Goal: Task Accomplishment & Management: Manage account settings

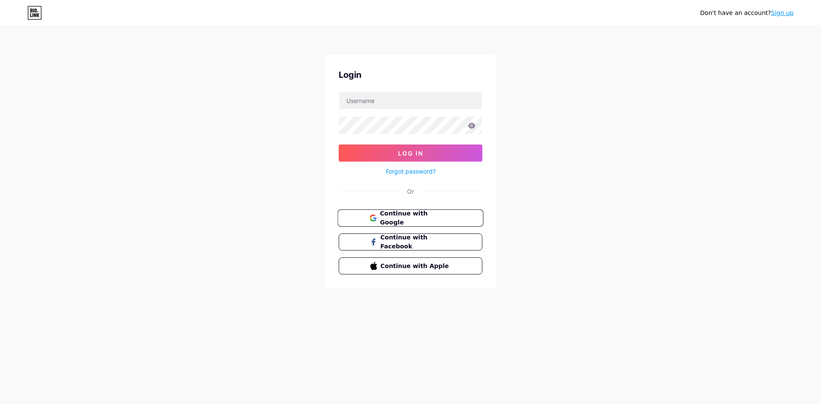
click at [448, 221] on span "Continue with Google" at bounding box center [415, 218] width 71 height 18
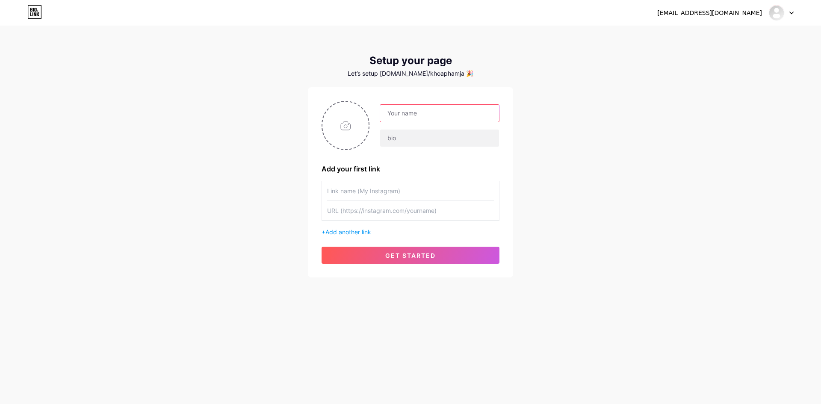
click at [411, 117] on input "text" at bounding box center [439, 113] width 119 height 17
type input "vk8bet54"
click at [410, 135] on input "text" at bounding box center [439, 138] width 119 height 17
click at [409, 192] on input "text" at bounding box center [410, 190] width 167 height 19
click at [405, 138] on input "text" at bounding box center [439, 138] width 119 height 17
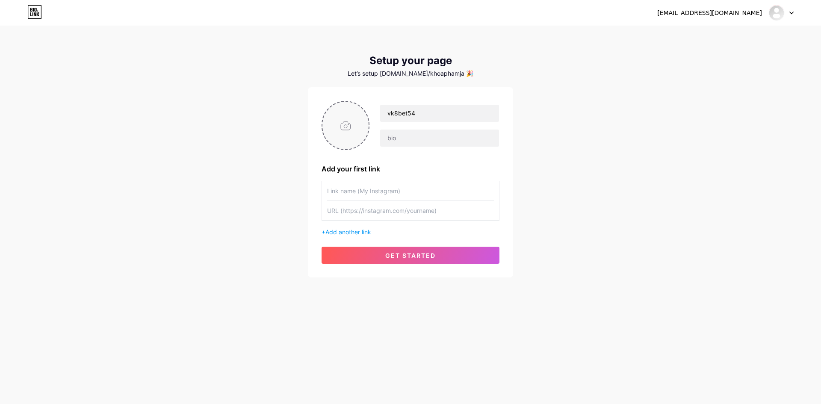
click at [360, 133] on input "file" at bounding box center [345, 125] width 46 height 47
type input "C:\fakepath\new.webp"
click at [395, 141] on input "text" at bounding box center [439, 138] width 119 height 17
click at [404, 146] on input "text" at bounding box center [439, 138] width 119 height 17
paste input "vk8bet | https://www.vk8.uk.com/ বাংলাদেশের শীর্ষস্থানীয় মর্যাদাপূর্ণ বিনোদন ব…"
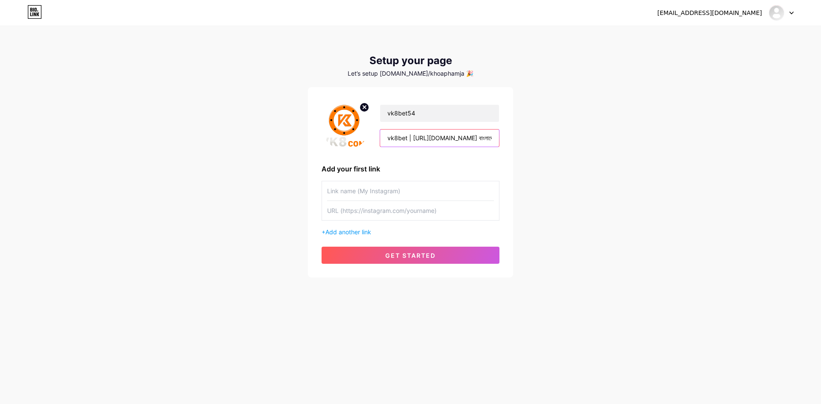
scroll to position [0, 336]
type input "vk8bet | https://www.vk8.uk.com/ বাংলাদেশের শীর্ষস্থানীয় মর্যাদাপূর্ণ বিনোদন ব…"
click at [365, 232] on span "Add another link" at bounding box center [348, 231] width 46 height 7
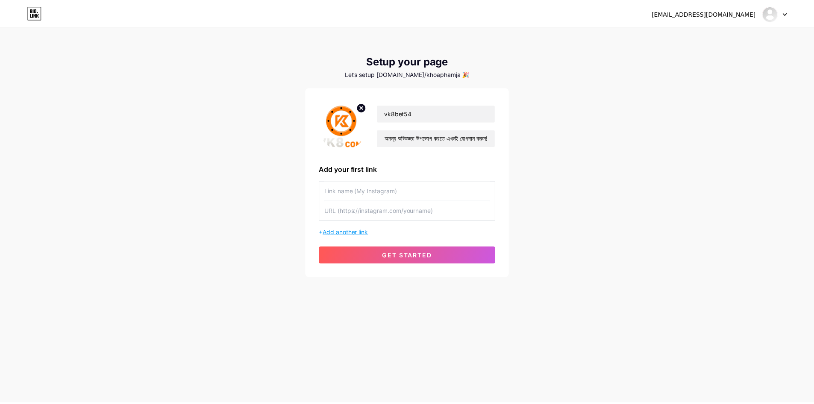
scroll to position [0, 0]
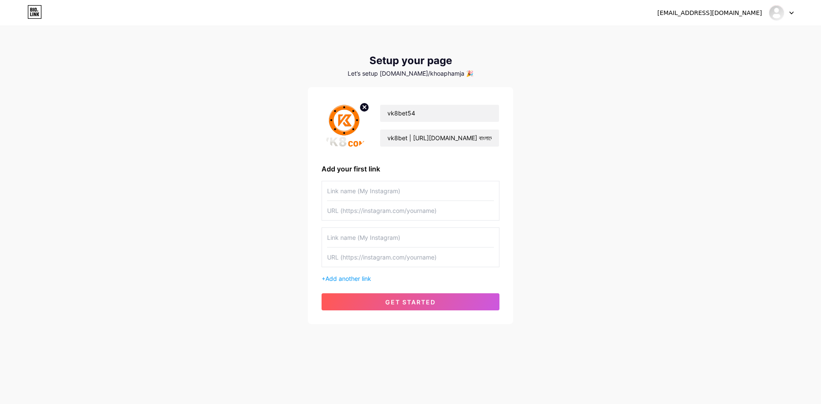
click at [391, 194] on input "text" at bounding box center [410, 190] width 167 height 19
type input "Website"
click at [187, 226] on div "lelinhem6103@gmail.com Dashboard Logout Setup your page Let’s setup bio.link/kh…" at bounding box center [410, 175] width 821 height 351
click at [336, 213] on input "text" at bounding box center [410, 210] width 167 height 19
paste input "https://www.vk8.uk.com/"
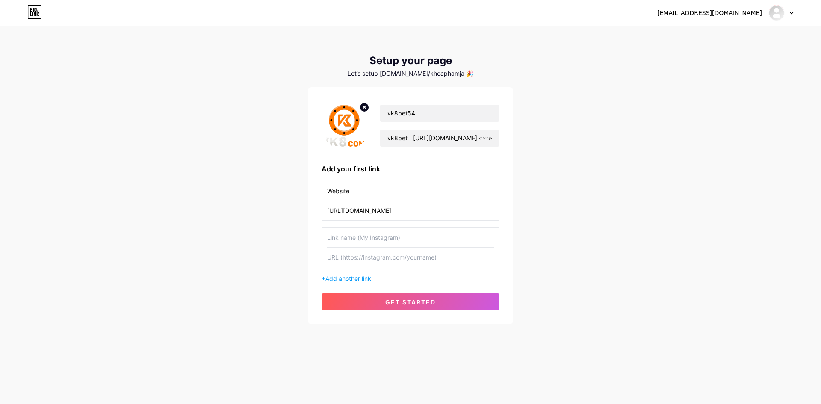
type input "https://www.vk8.uk.com/"
click at [354, 240] on input "text" at bounding box center [410, 237] width 167 height 19
click at [251, 239] on div "lelinhem6103@gmail.com Dashboard Logout Setup your page Let’s setup bio.link/kh…" at bounding box center [410, 175] width 821 height 351
click at [350, 240] on input "text" at bounding box center [410, 237] width 167 height 19
click at [351, 255] on input "text" at bounding box center [410, 257] width 167 height 19
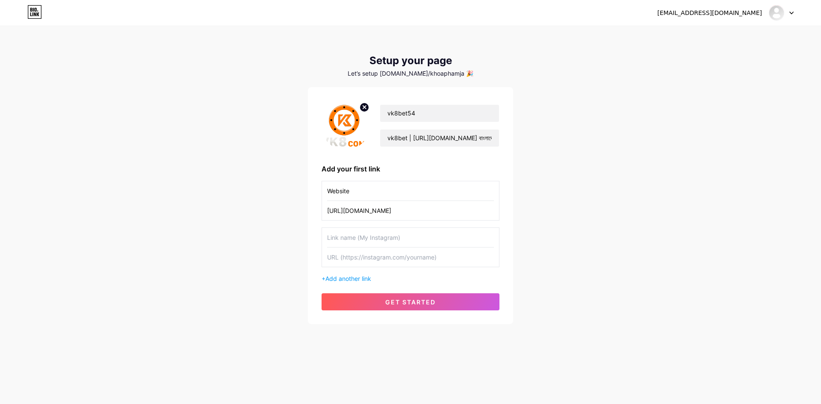
paste input "https://x.com/vk8bet54"
type input "https://x.com/vk8bet54"
click at [354, 243] on input "text" at bounding box center [410, 237] width 167 height 19
type input "X"
click at [342, 280] on span "Add another link" at bounding box center [348, 278] width 46 height 7
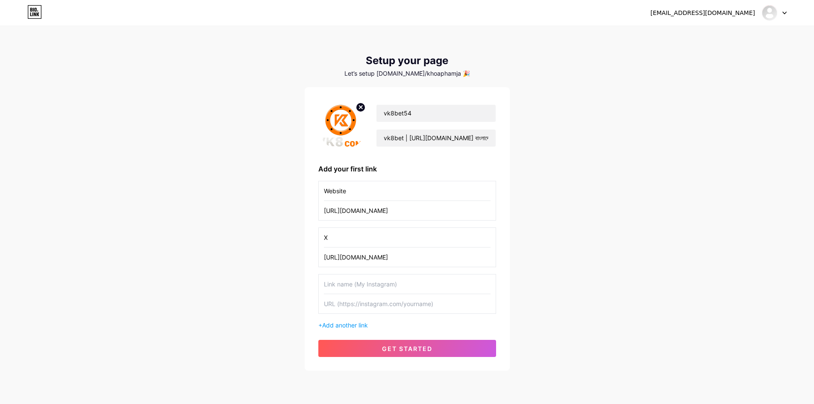
click at [225, 221] on div "lelinhem6103@gmail.com Dashboard Logout Setup your page Let’s setup bio.link/kh…" at bounding box center [407, 199] width 814 height 398
click at [362, 301] on input "text" at bounding box center [407, 303] width 167 height 19
paste input "https://www.pinterest.com/vk8bet54"
type input "https://www.pinterest.com/vk8bet54"
click at [360, 287] on input "text" at bounding box center [407, 283] width 167 height 19
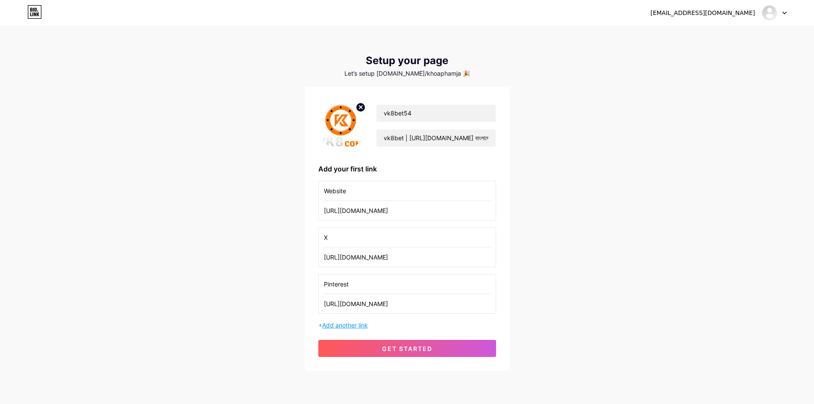
type input "Pinterest"
click at [354, 326] on span "Add another link" at bounding box center [345, 324] width 46 height 7
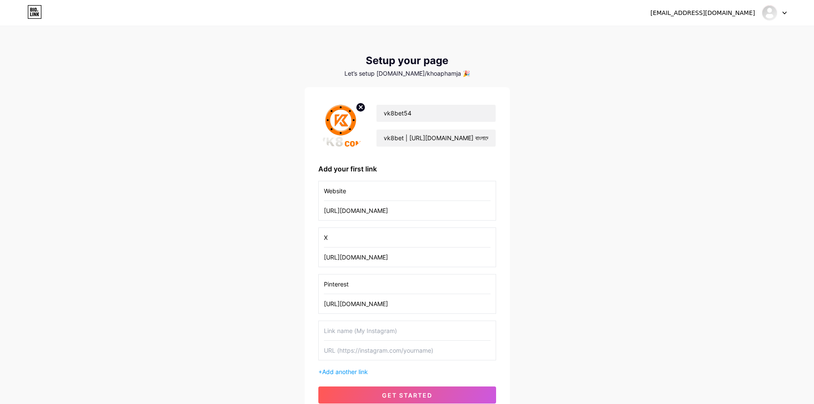
click at [243, 313] on div "lelinhem6103@gmail.com Dashboard Logout Setup your page Let’s setup bio.link/kh…" at bounding box center [407, 222] width 814 height 445
click at [359, 348] on input "text" at bounding box center [407, 350] width 167 height 19
paste input "https://flipboard.com/@vk8bet54"
type input "https://flipboard.com/@vk8bet54"
click at [362, 329] on input "text" at bounding box center [407, 330] width 167 height 19
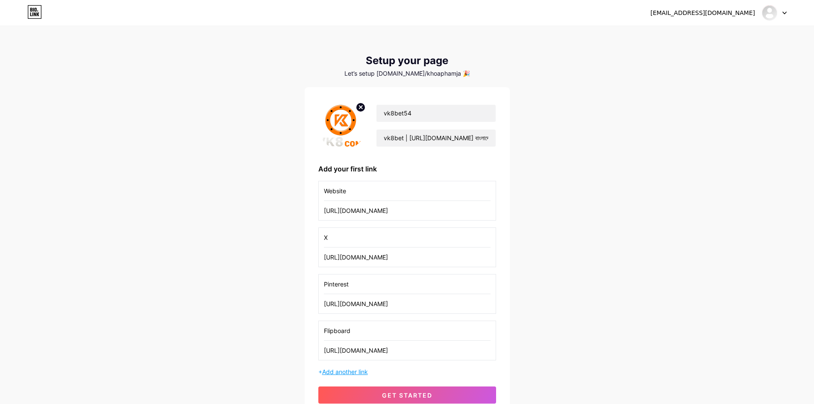
type input "Flipboard"
click at [354, 369] on span "Add another link" at bounding box center [345, 371] width 46 height 7
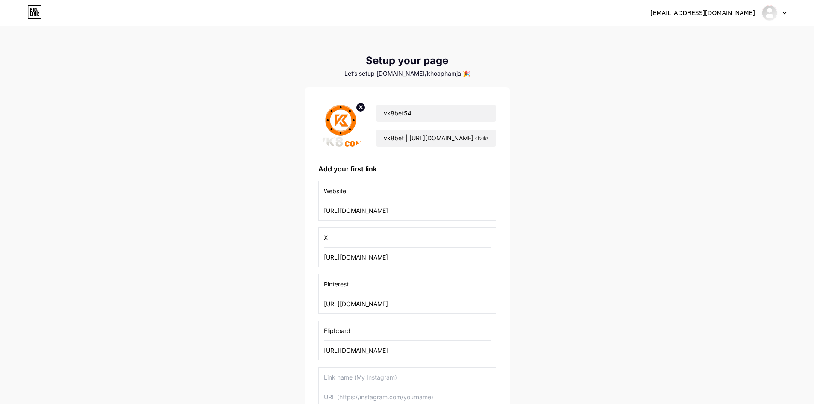
click at [231, 257] on div "lelinhem6103@gmail.com Dashboard Logout Setup your page Let’s setup bio.link/kh…" at bounding box center [407, 245] width 814 height 491
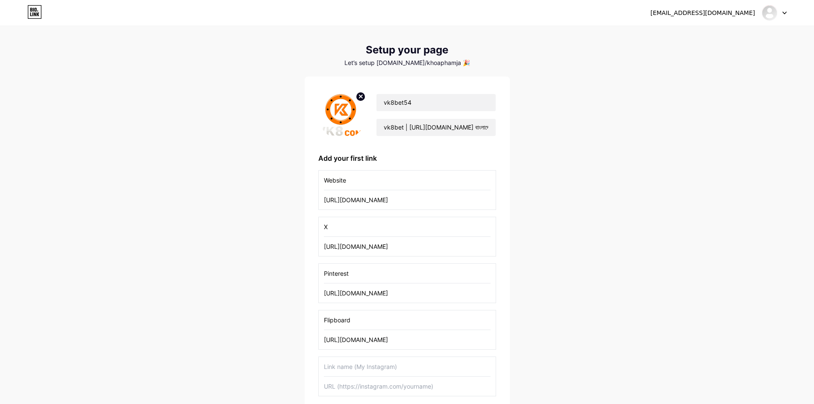
scroll to position [121, 0]
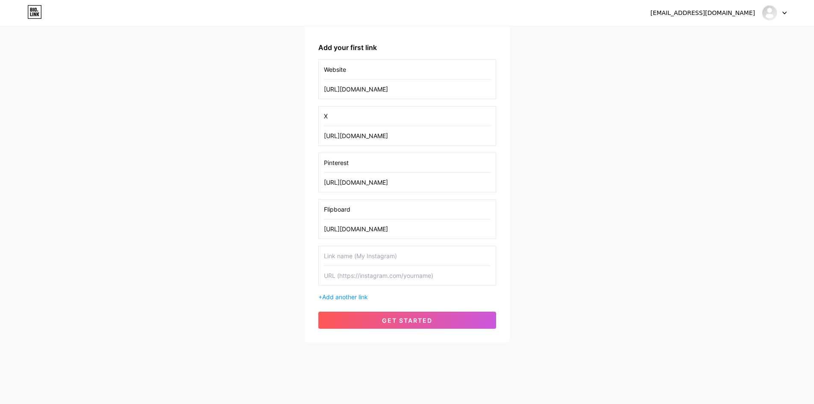
click at [361, 278] on input "text" at bounding box center [407, 275] width 167 height 19
paste input "https://wakelet.com/@vk8bet54"
type input "https://wakelet.com/@vk8bet54"
click at [365, 263] on input "text" at bounding box center [407, 255] width 167 height 19
type input "Wakelet"
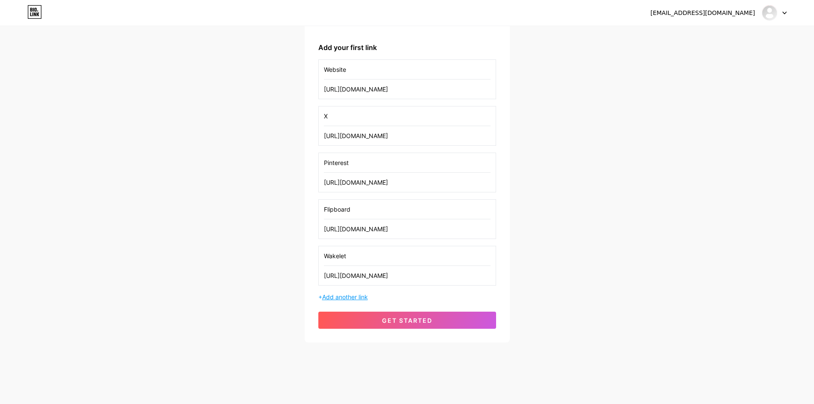
click at [354, 295] on span "Add another link" at bounding box center [345, 296] width 46 height 7
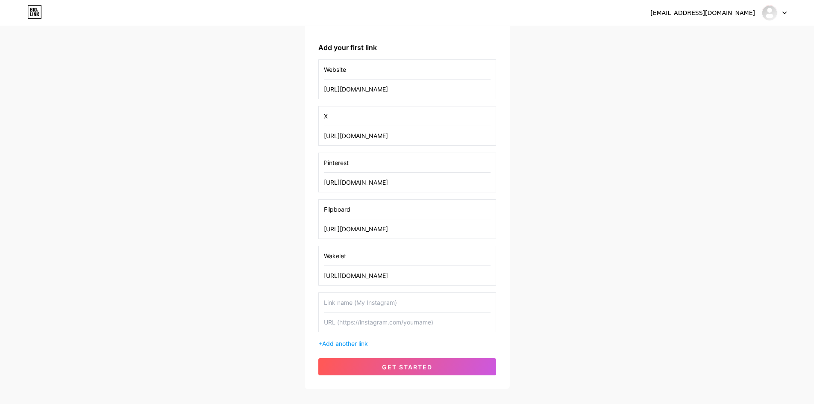
click at [224, 259] on div "lelinhem6103@gmail.com Dashboard Logout Setup your page Let’s setup bio.link/kh…" at bounding box center [407, 148] width 814 height 538
click at [351, 318] on input "text" at bounding box center [407, 321] width 167 height 19
paste input "https://www.postman.com/vk8bet54"
type input "https://www.postman.com/vk8bet54"
click at [359, 303] on input "text" at bounding box center [407, 302] width 167 height 19
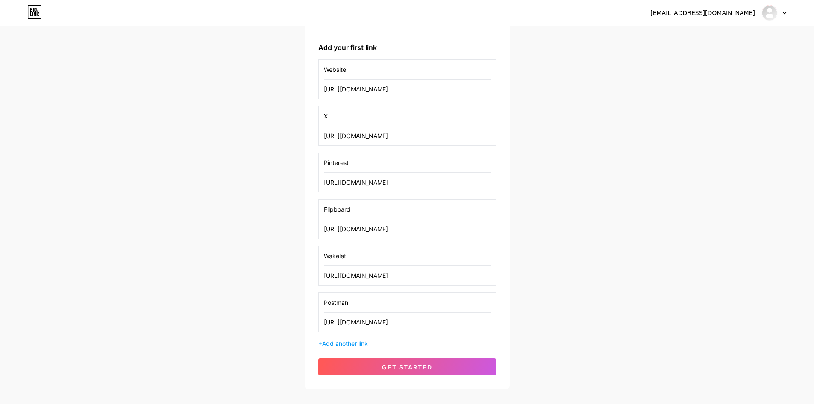
type input "Postman"
click at [329, 338] on div "Website https://www.vk8.uk.com/ X https://x.com/vk8bet54 Pinterest https://www.…" at bounding box center [407, 203] width 178 height 289
click at [338, 341] on span "Add another link" at bounding box center [345, 343] width 46 height 7
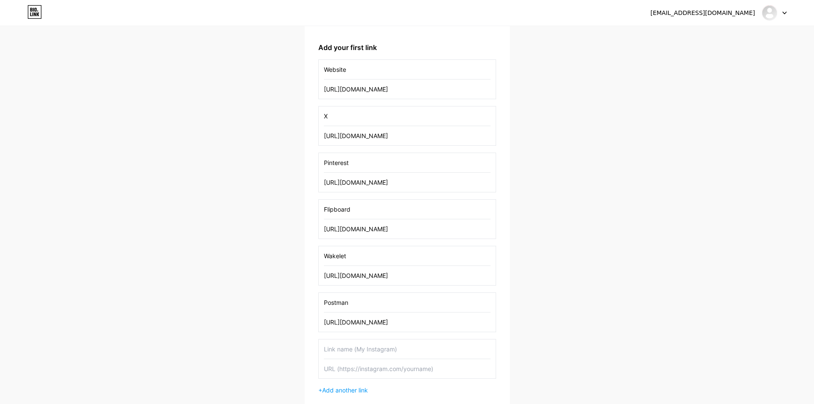
click at [193, 282] on div "lelinhem6103@gmail.com Dashboard Logout Setup your page Let’s setup bio.link/kh…" at bounding box center [407, 171] width 814 height 584
click at [354, 371] on input "text" at bounding box center [407, 368] width 167 height 19
paste input "https://www.twitch.tv/vk8bet54/about"
type input "https://www.twitch.tv/vk8bet54/about"
click at [360, 353] on input "text" at bounding box center [407, 348] width 167 height 19
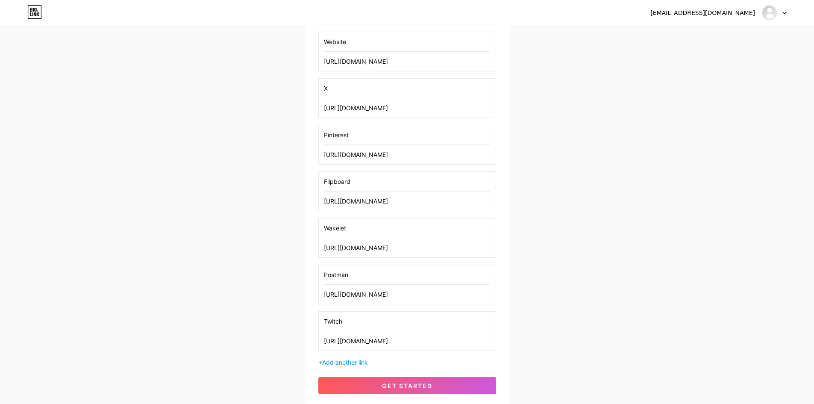
scroll to position [164, 0]
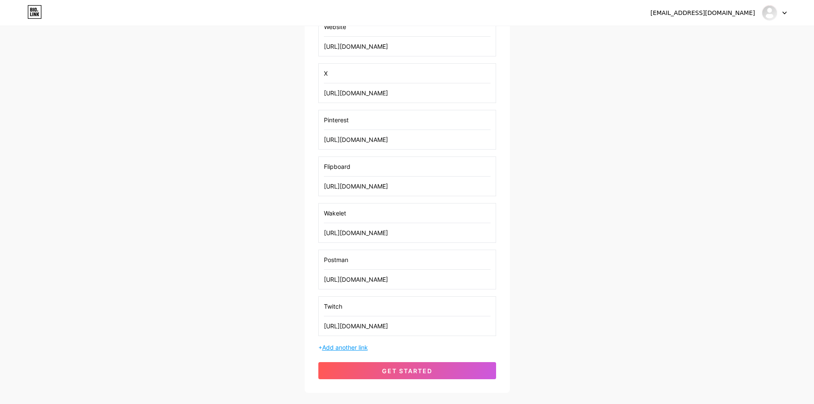
type input "Twitch"
click at [357, 348] on span "Add another link" at bounding box center [345, 347] width 46 height 7
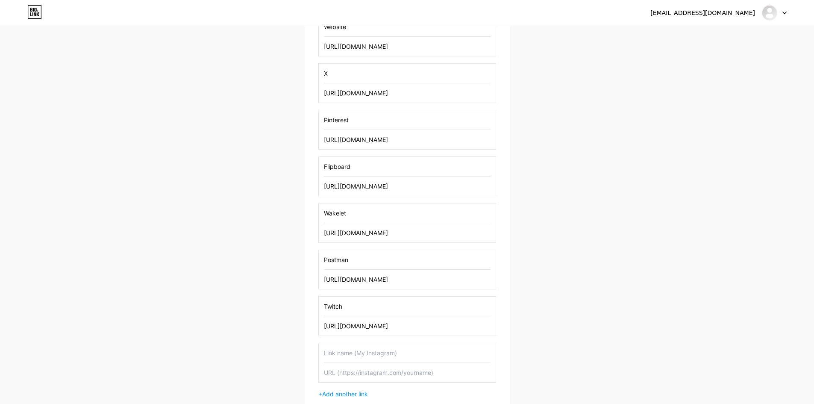
click at [197, 304] on div "lelinhem6103@gmail.com Dashboard Logout Setup your page Let’s setup bio.link/kh…" at bounding box center [407, 151] width 814 height 631
click at [370, 377] on input "text" at bounding box center [407, 372] width 167 height 19
paste input "https://www.tumblr.com/vk8bet54"
type input "https://www.tumblr.com/vk8bet54"
click at [370, 355] on input "text" at bounding box center [407, 352] width 167 height 19
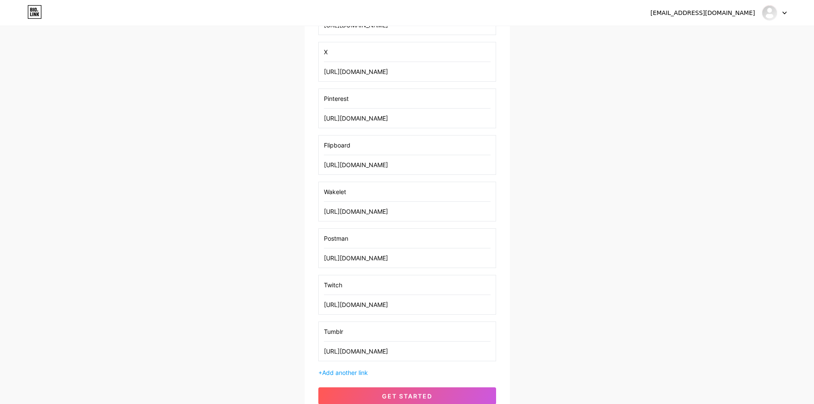
scroll to position [207, 0]
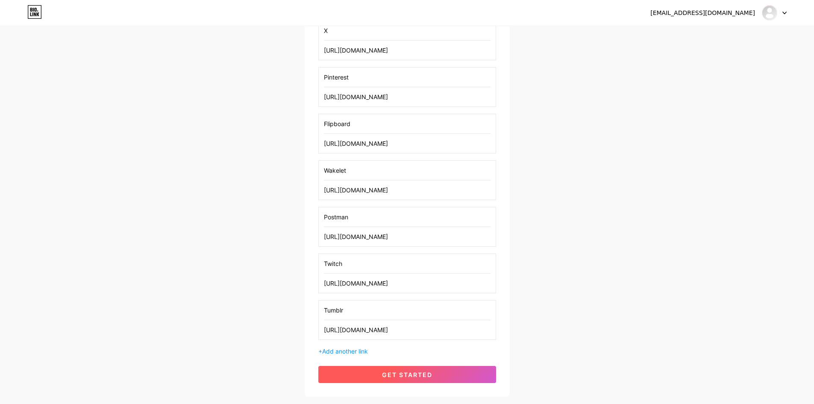
type input "Tumblr"
click at [407, 374] on span "get started" at bounding box center [407, 374] width 50 height 7
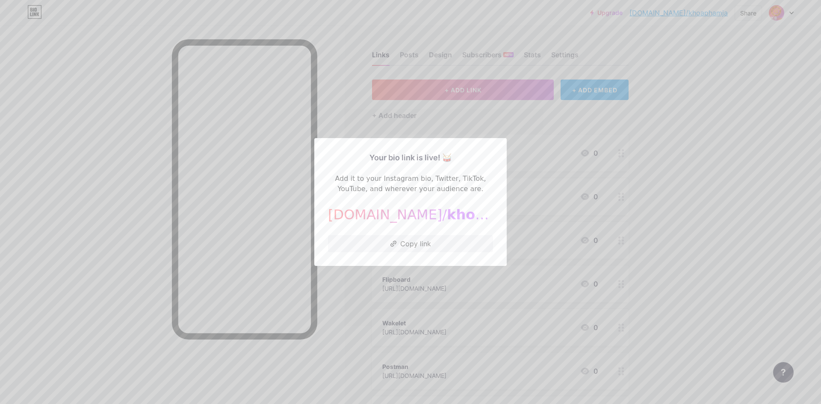
click at [708, 205] on div at bounding box center [410, 202] width 821 height 404
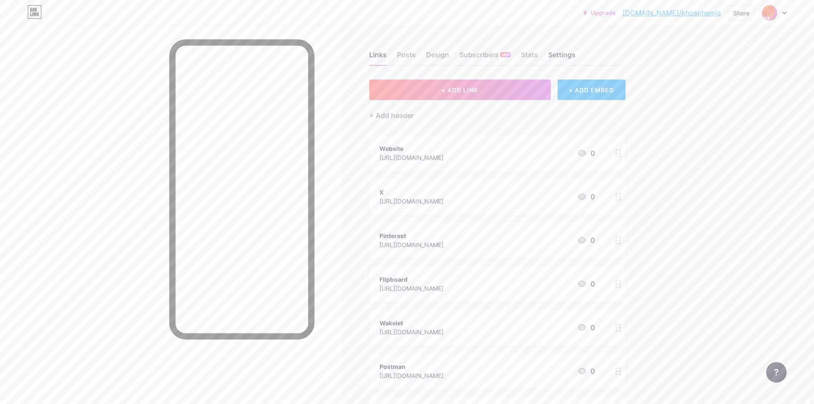
click at [569, 55] on div "Settings" at bounding box center [561, 57] width 27 height 15
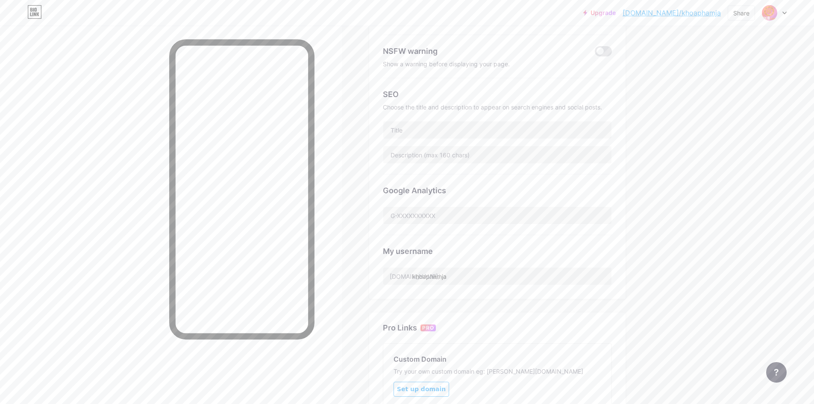
scroll to position [128, 0]
click at [478, 275] on input "khoaphamja" at bounding box center [497, 273] width 228 height 17
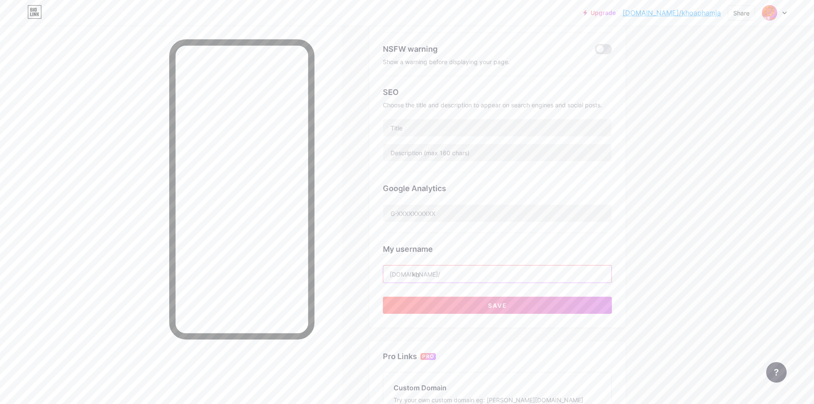
type input "k"
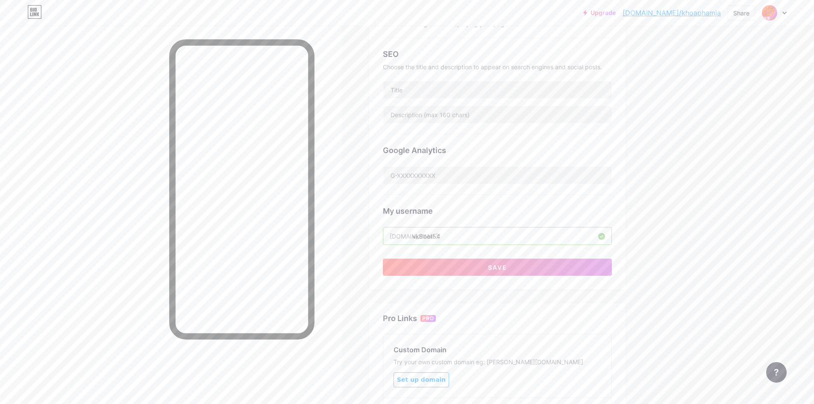
scroll to position [214, 0]
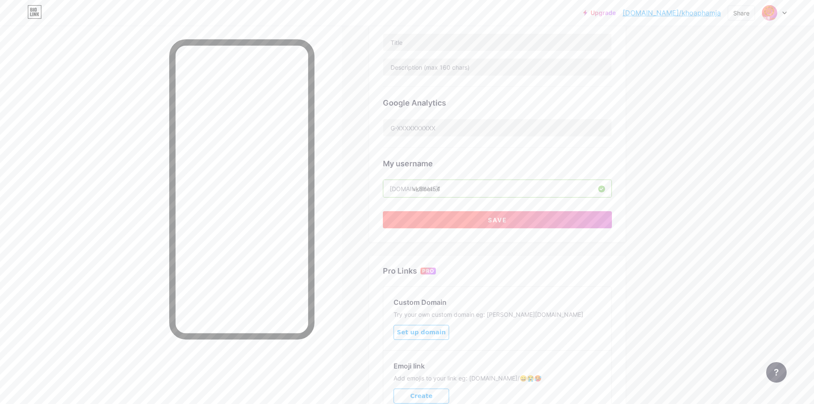
type input "vk8bet54"
click at [517, 219] on button "Save" at bounding box center [497, 219] width 229 height 17
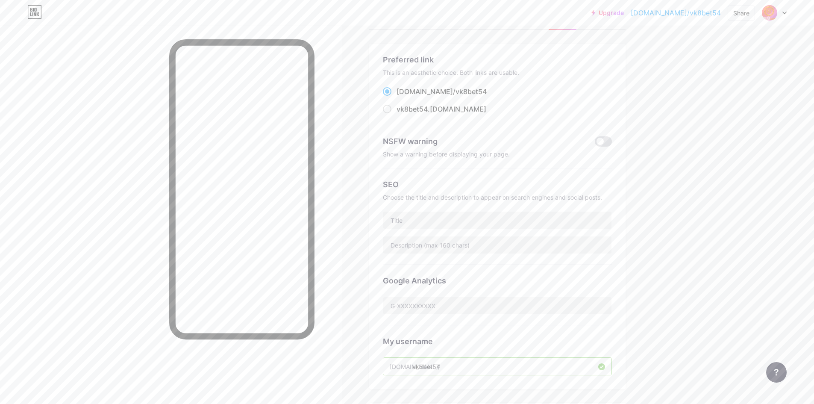
scroll to position [128, 0]
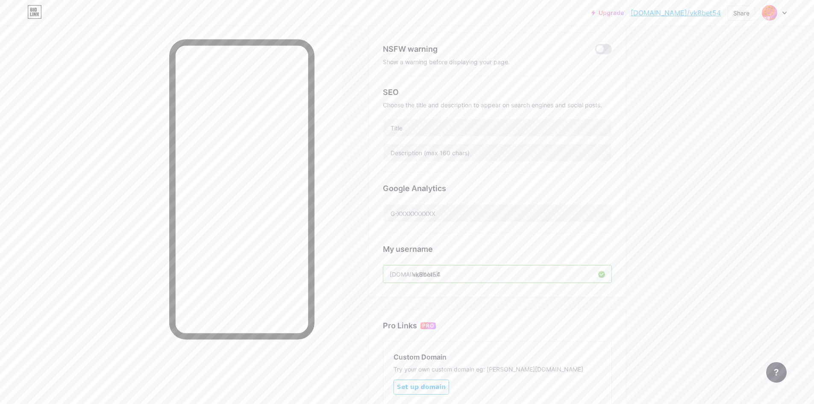
drag, startPoint x: 473, startPoint y: 276, endPoint x: 384, endPoint y: 280, distance: 89.0
click at [384, 280] on div "Preferred link This is an aesthetic choice. Both links are usable. bio.link/ vk…" at bounding box center [497, 123] width 256 height 345
click at [721, 256] on div "Upgrade bio.link/vk8bet... bio.link/vk8bet54 Share Switch accounts vk8bet54 bio…" at bounding box center [407, 206] width 814 height 669
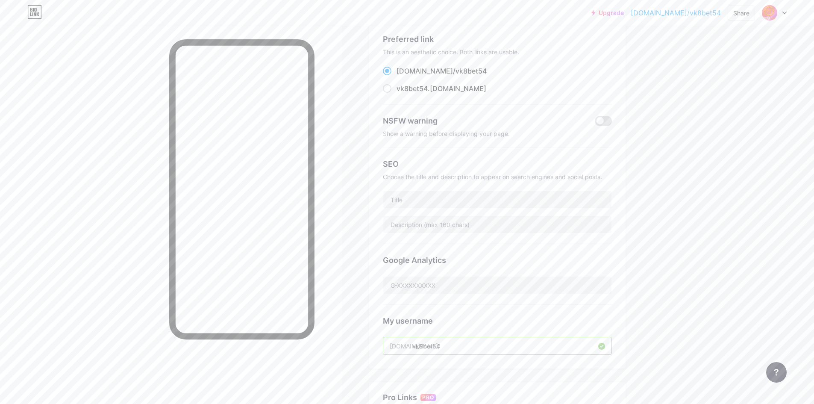
scroll to position [0, 0]
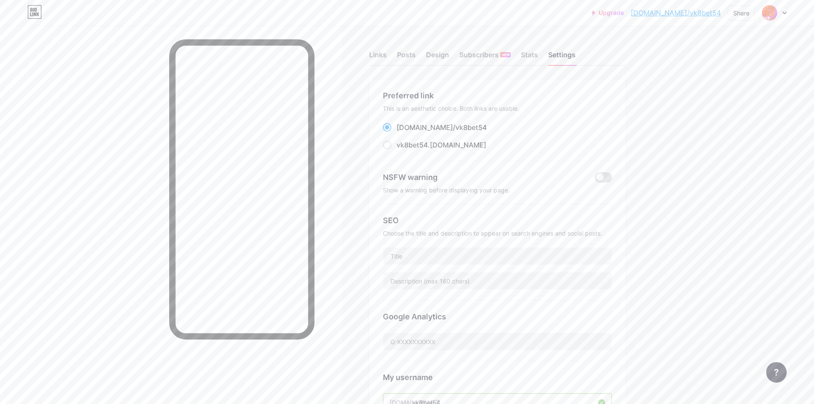
drag, startPoint x: 702, startPoint y: 12, endPoint x: 687, endPoint y: 35, distance: 27.9
click at [687, 35] on div "Upgrade bio.link/vk8bet... bio.link/vk8bet54 Share Switch accounts vk8bet54 bio…" at bounding box center [407, 334] width 814 height 669
click at [693, 14] on link "bio.link/vk8bet54" at bounding box center [676, 13] width 90 height 10
